Goal: Check status

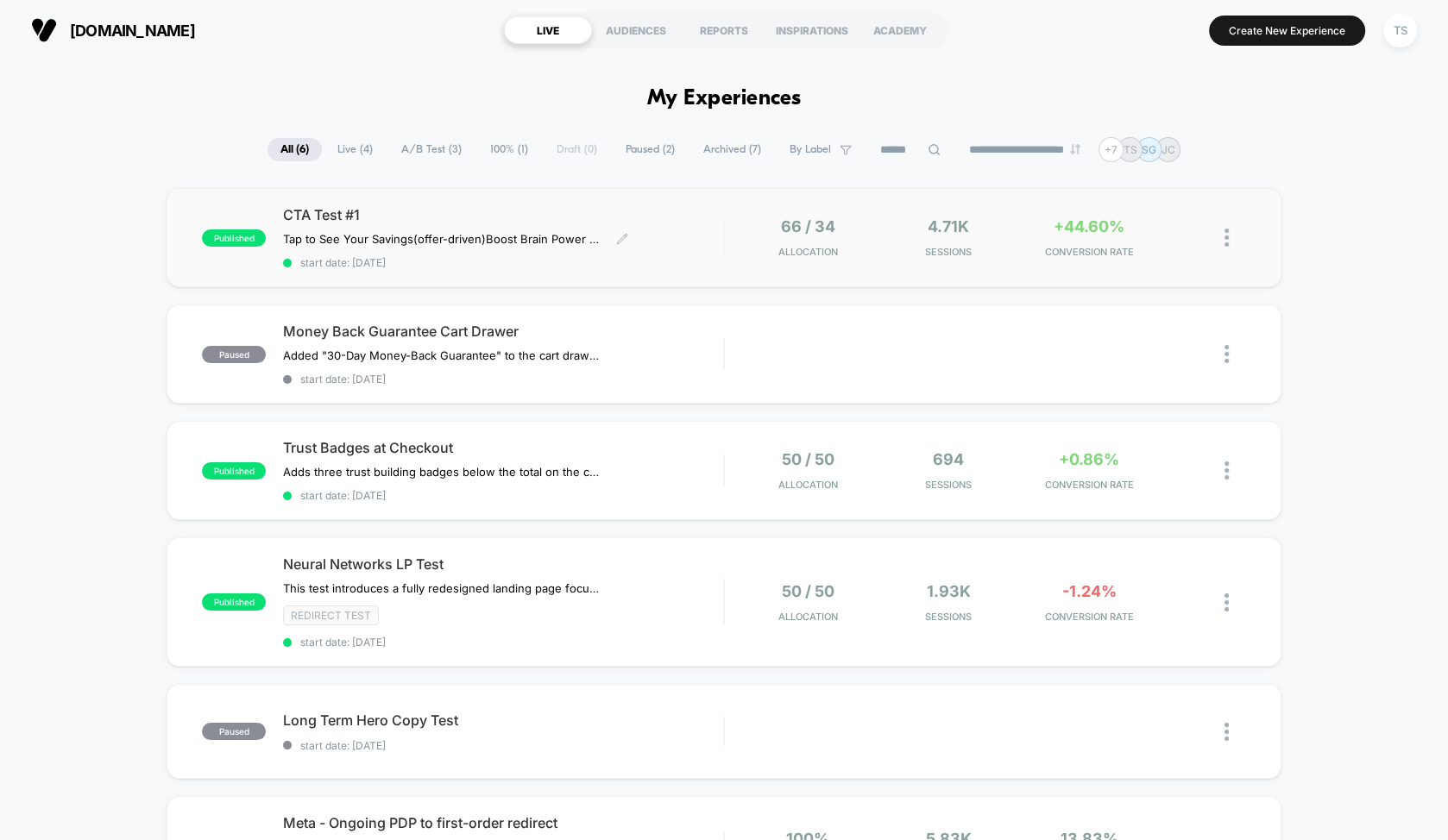
click at [368, 216] on span "CTA Test #1" at bounding box center [503, 215] width 440 height 17
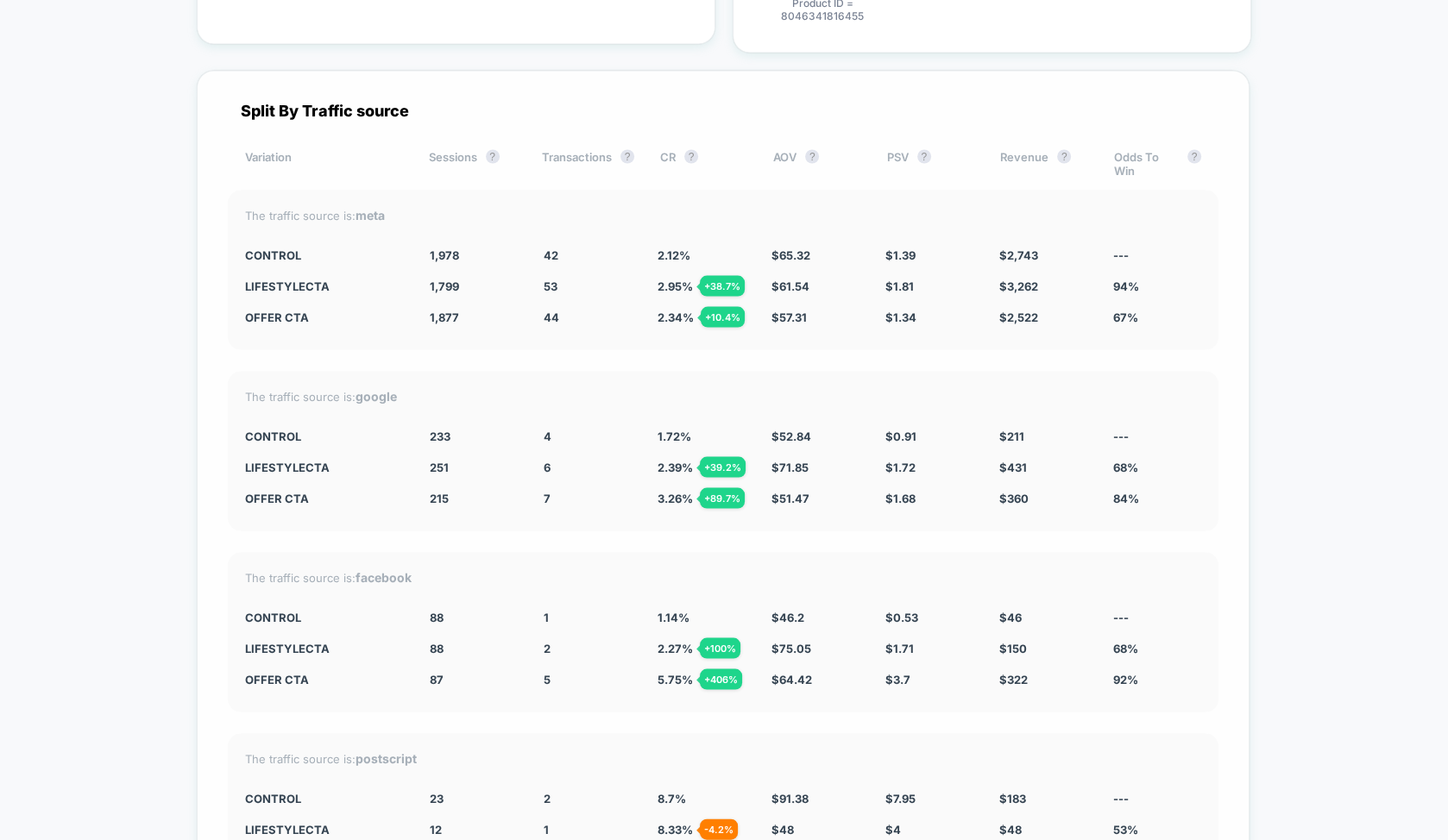
scroll to position [3249, 0]
